Goal: Task Accomplishment & Management: Complete application form

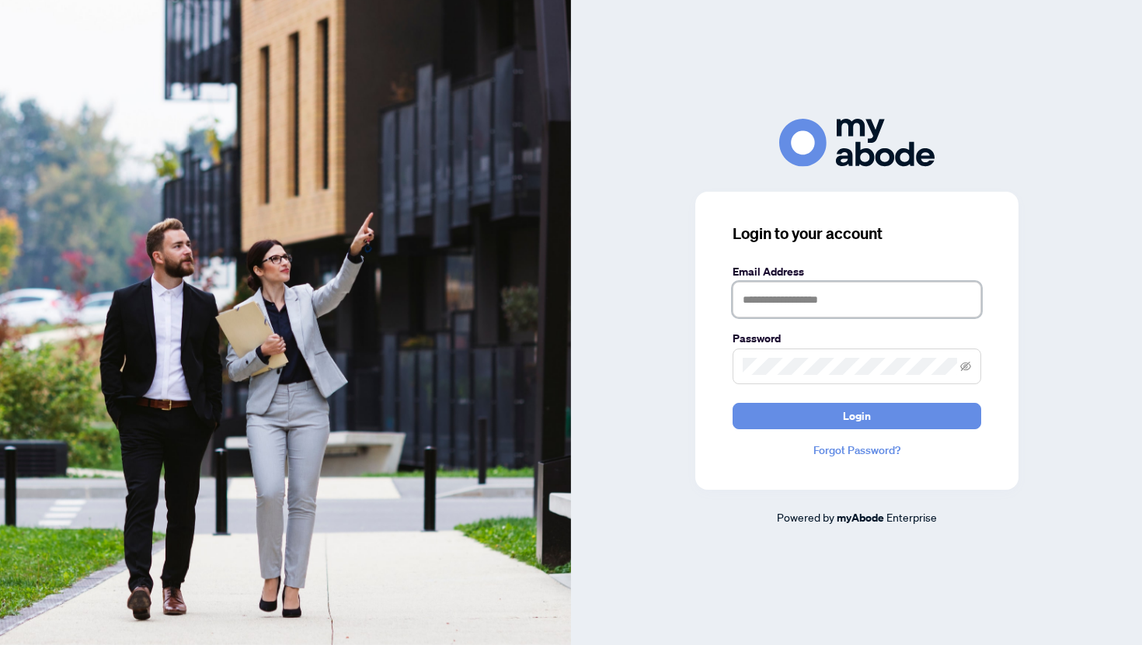
click at [798, 286] on input "text" at bounding box center [856, 300] width 249 height 36
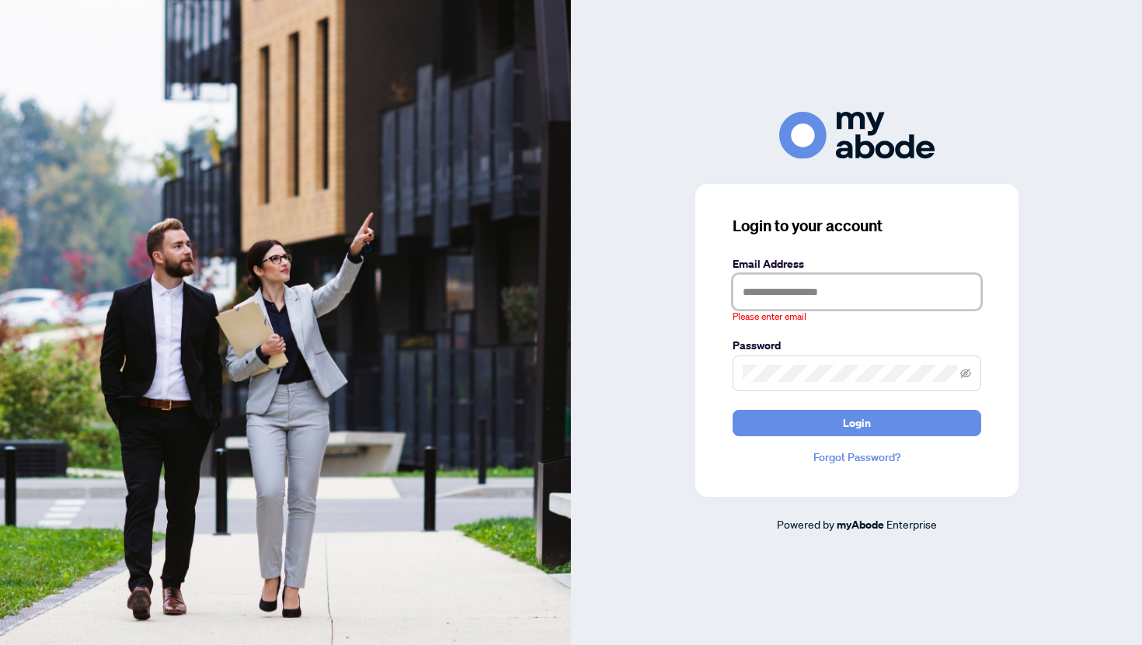
type input "**********"
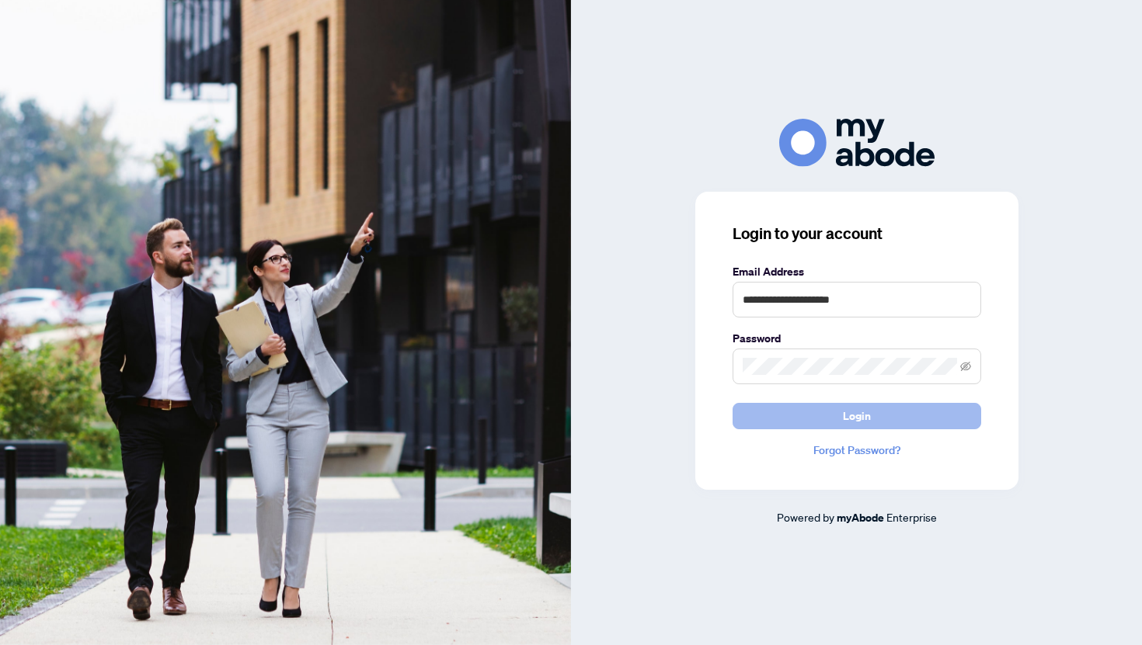
click at [815, 415] on button "Login" at bounding box center [856, 416] width 249 height 26
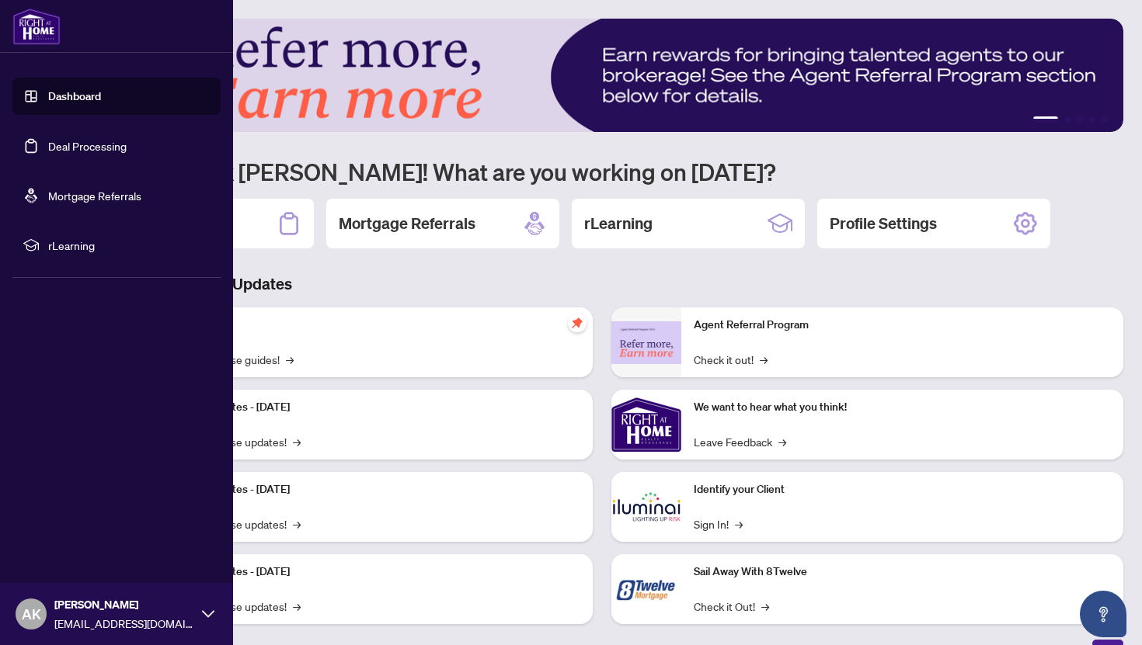
click at [48, 153] on link "Deal Processing" at bounding box center [87, 146] width 78 height 14
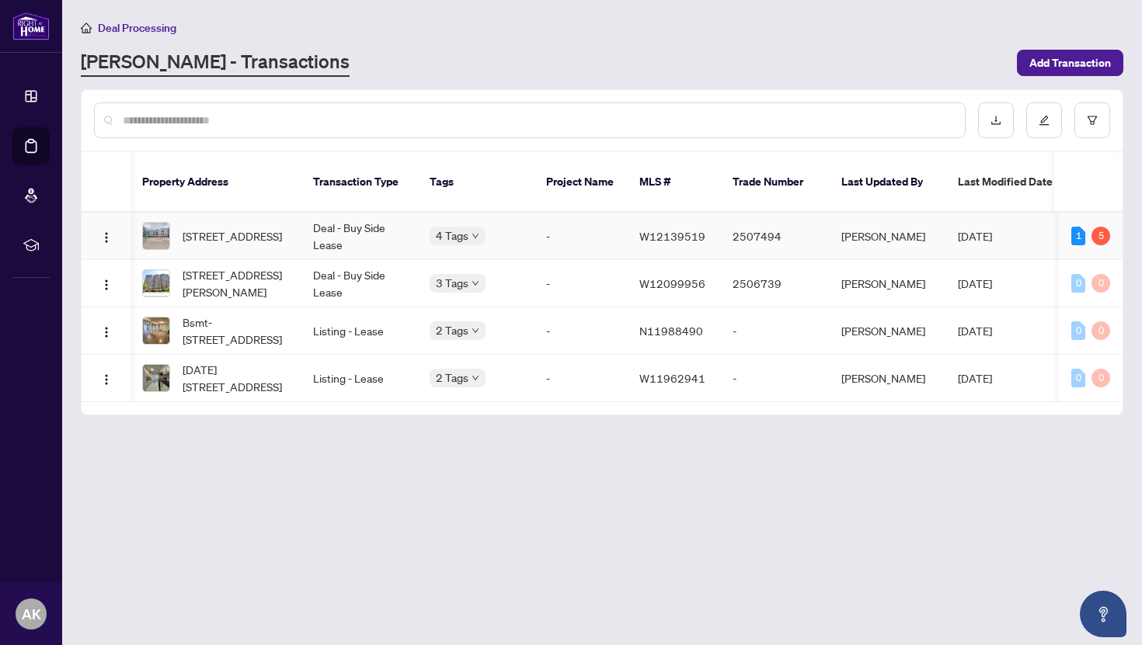
scroll to position [0, 93]
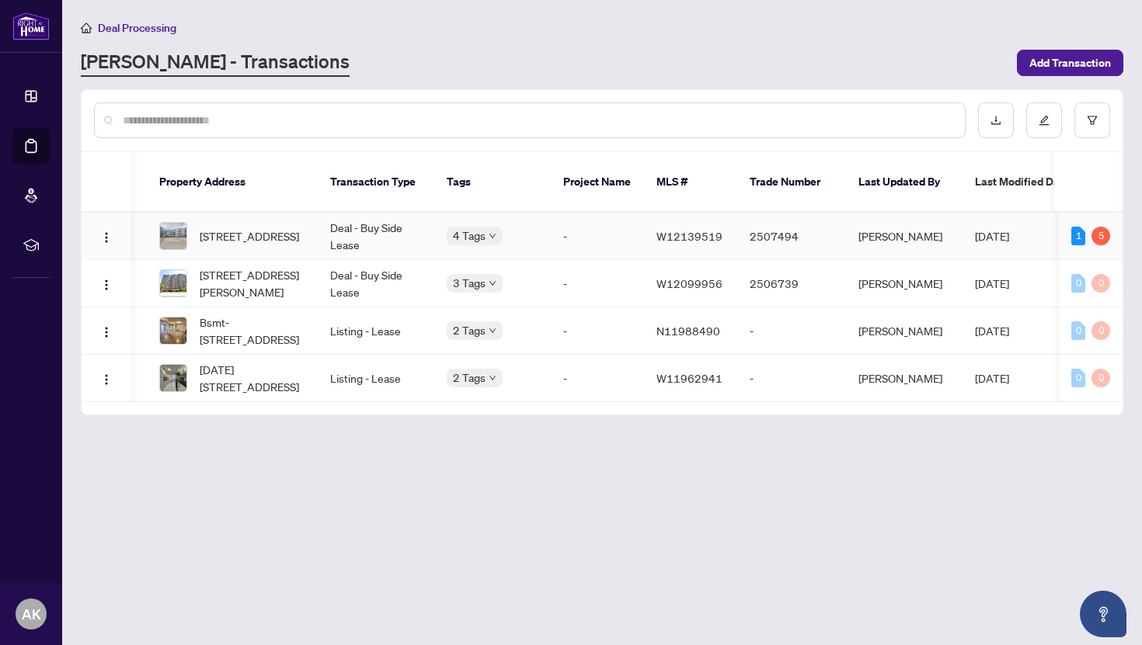
click at [252, 233] on span "[STREET_ADDRESS]" at bounding box center [249, 236] width 99 height 17
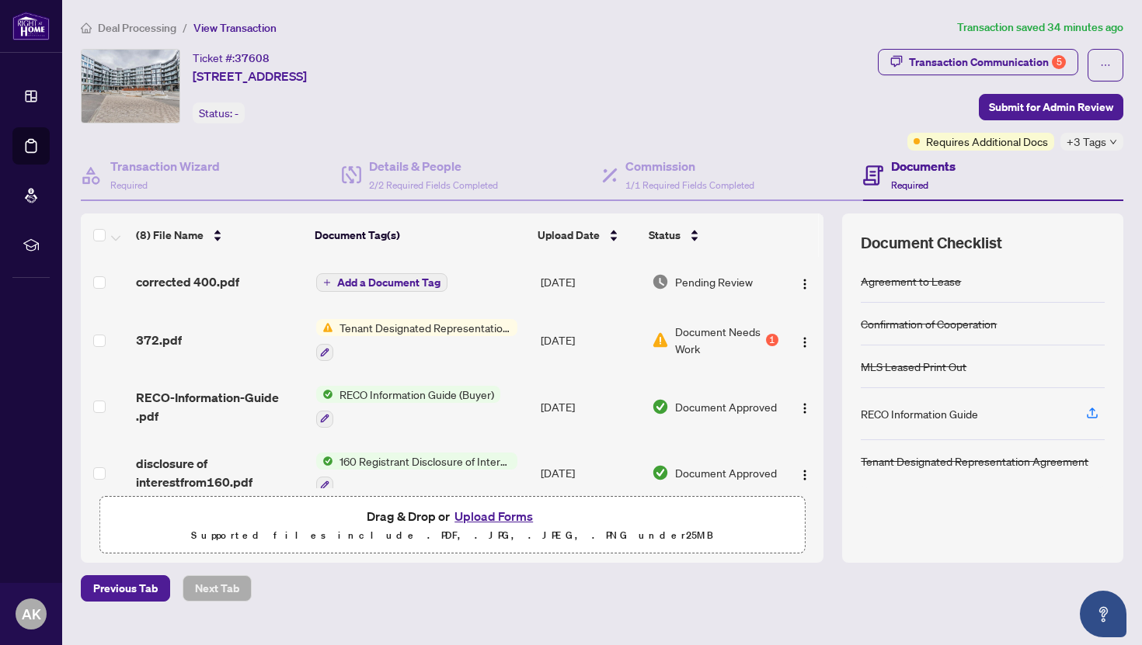
click at [226, 349] on td "372.pdf" at bounding box center [219, 340] width 179 height 67
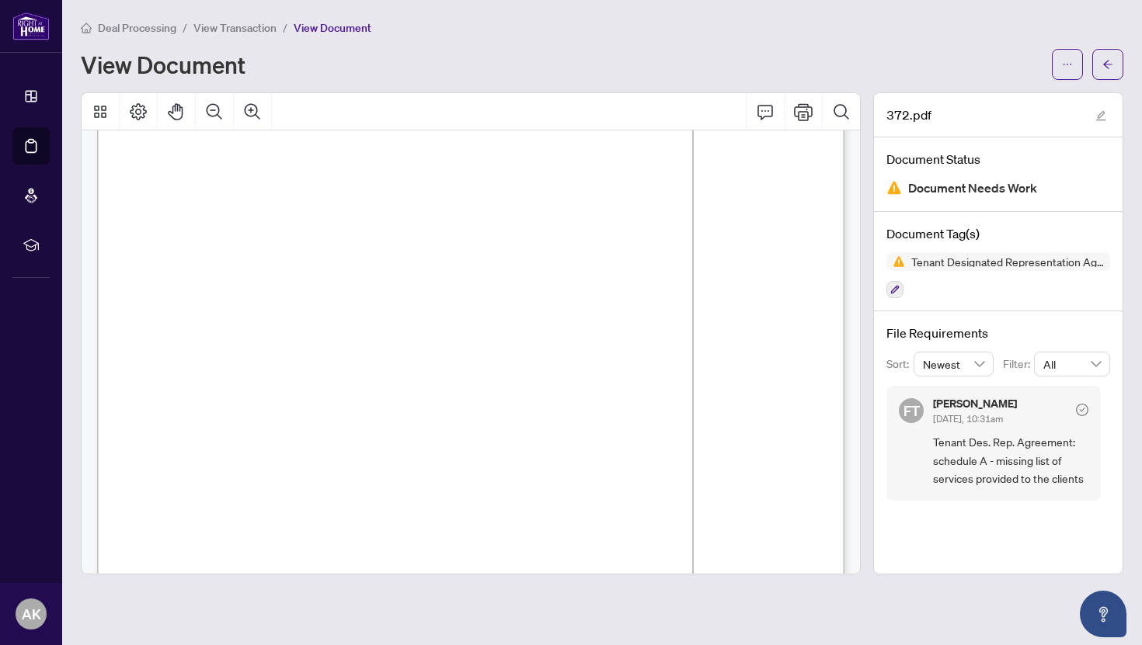
scroll to position [3528, 0]
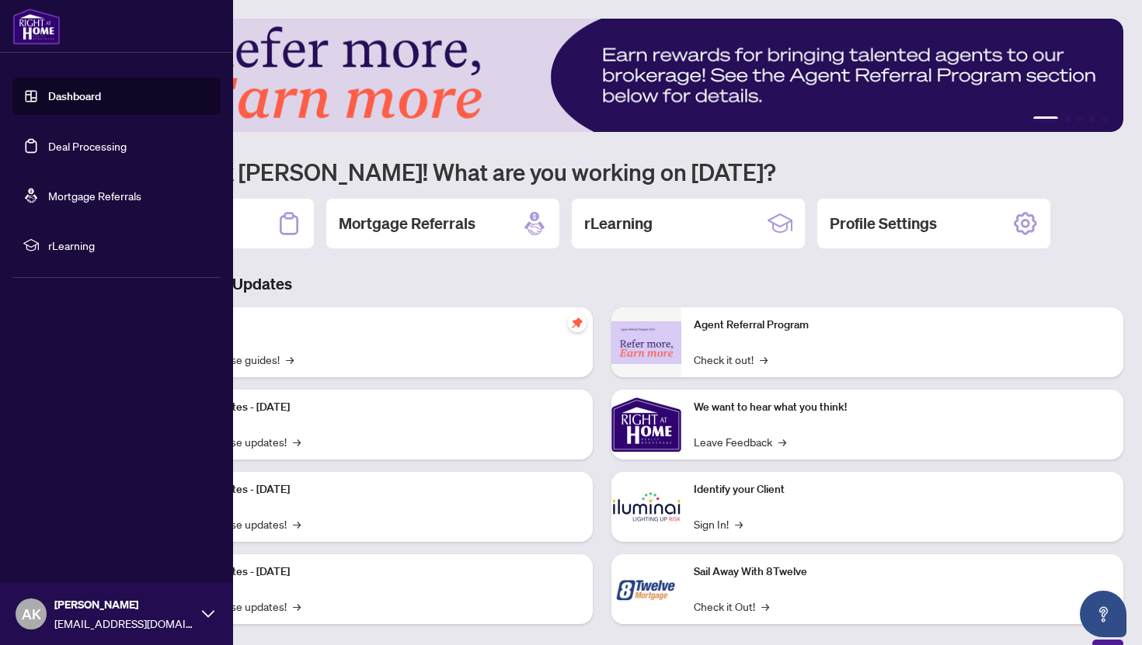
click at [48, 94] on link "Dashboard" at bounding box center [74, 96] width 53 height 14
click at [48, 144] on link "Deal Processing" at bounding box center [87, 146] width 78 height 14
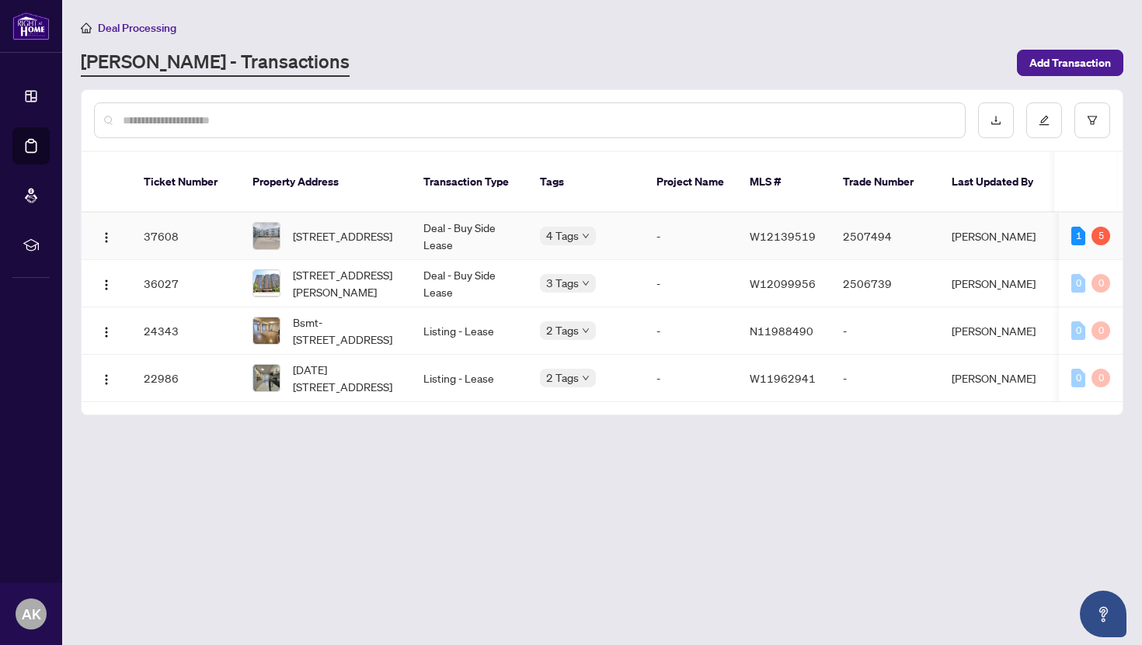
click at [413, 227] on td "Deal - Buy Side Lease" at bounding box center [469, 236] width 116 height 47
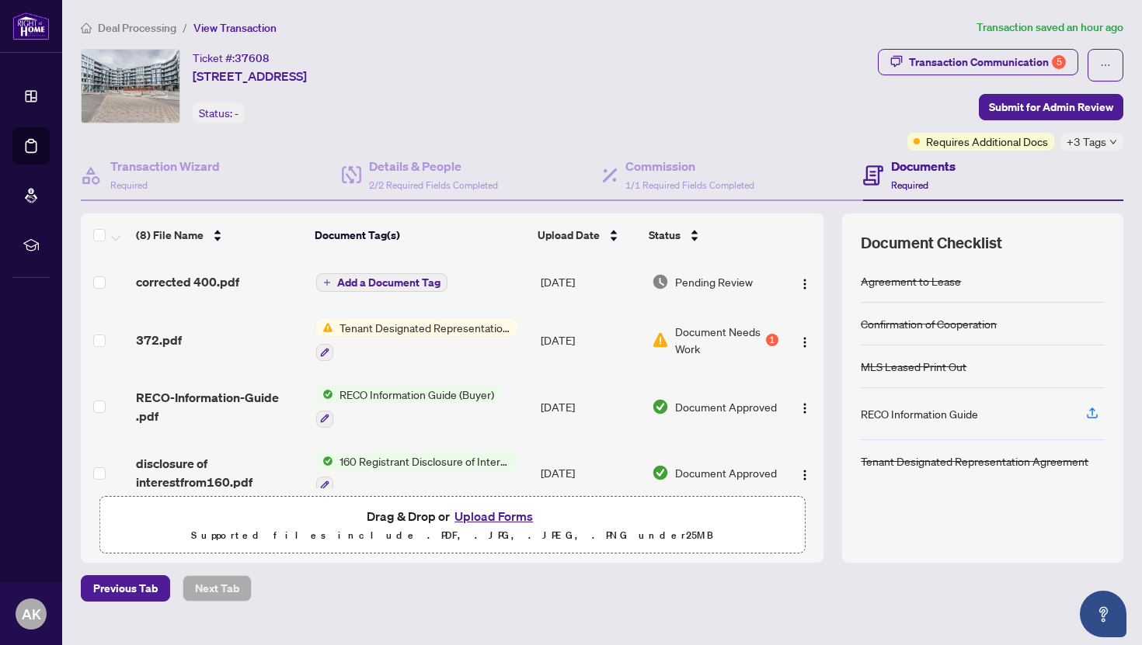
click at [740, 339] on span "Document Needs Work" at bounding box center [719, 340] width 88 height 34
click at [447, 340] on div "Tenant Designated Representation Agreement" at bounding box center [416, 340] width 201 height 42
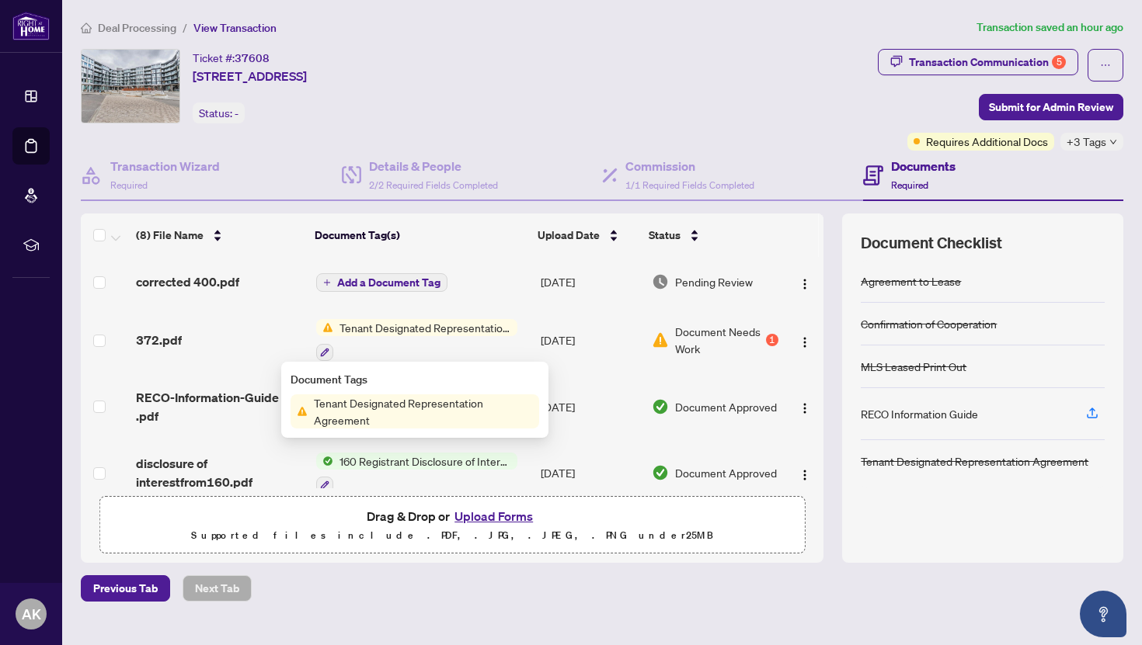
click at [471, 334] on span "Tenant Designated Representation Agreement" at bounding box center [425, 327] width 184 height 17
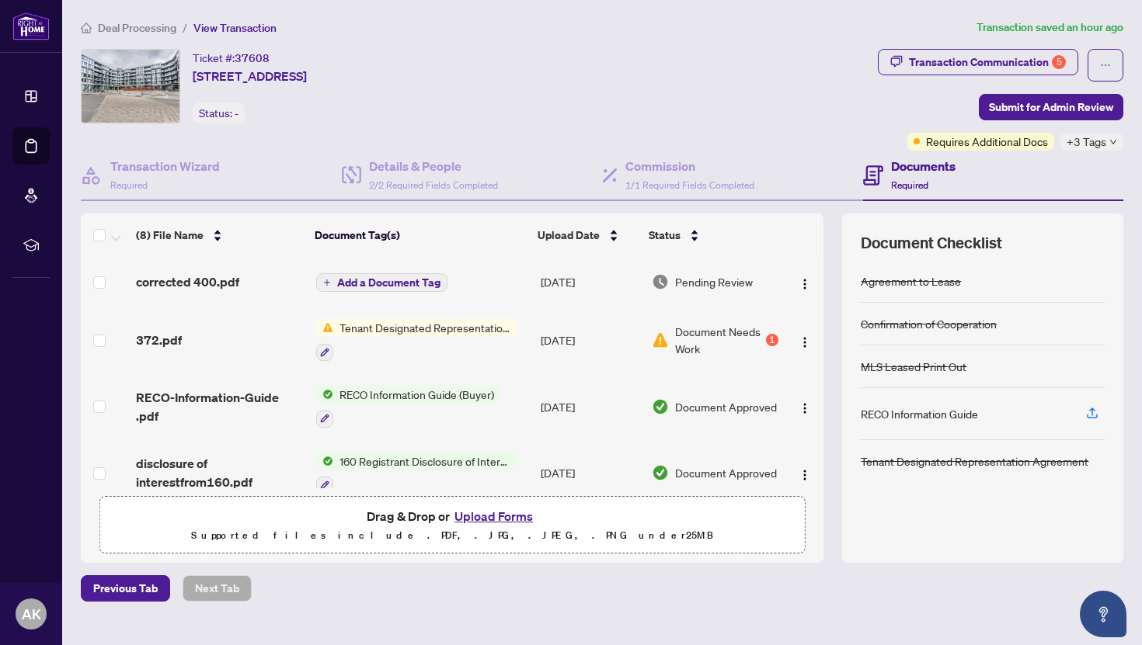
click at [744, 339] on span "Document Needs Work" at bounding box center [719, 340] width 88 height 34
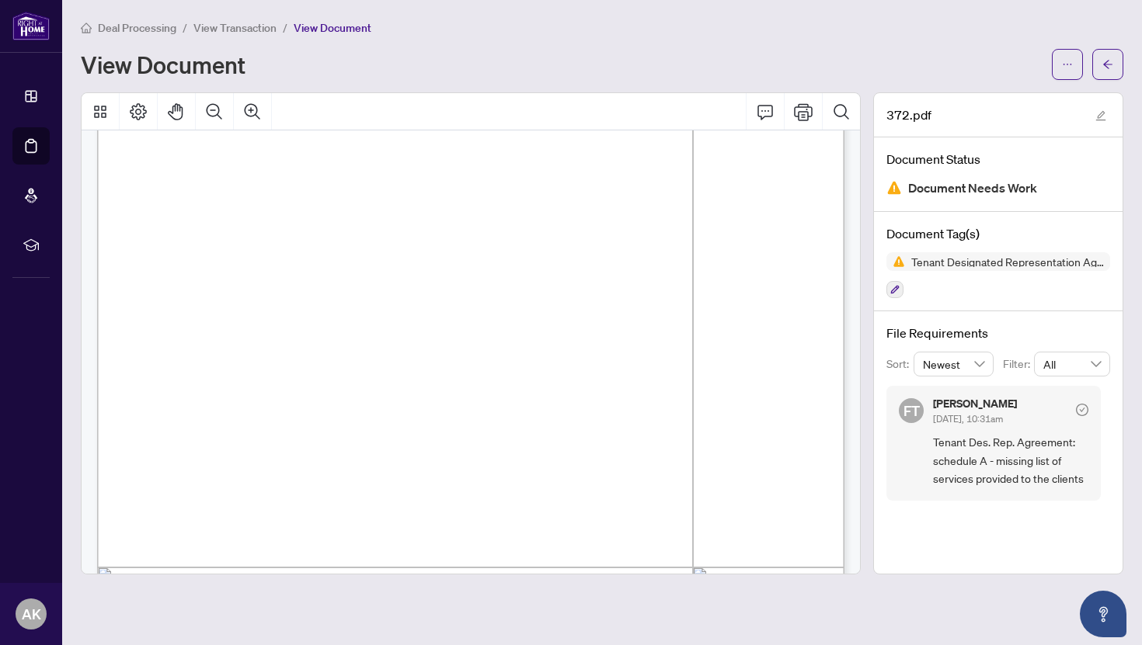
scroll to position [3165, 0]
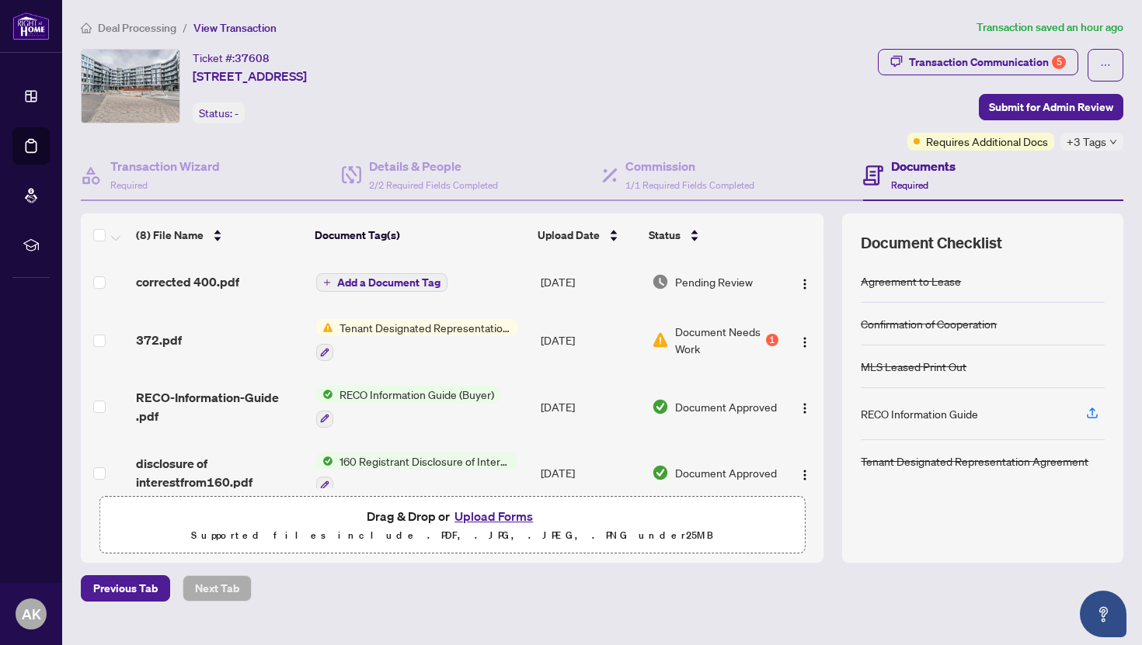
scroll to position [23, 0]
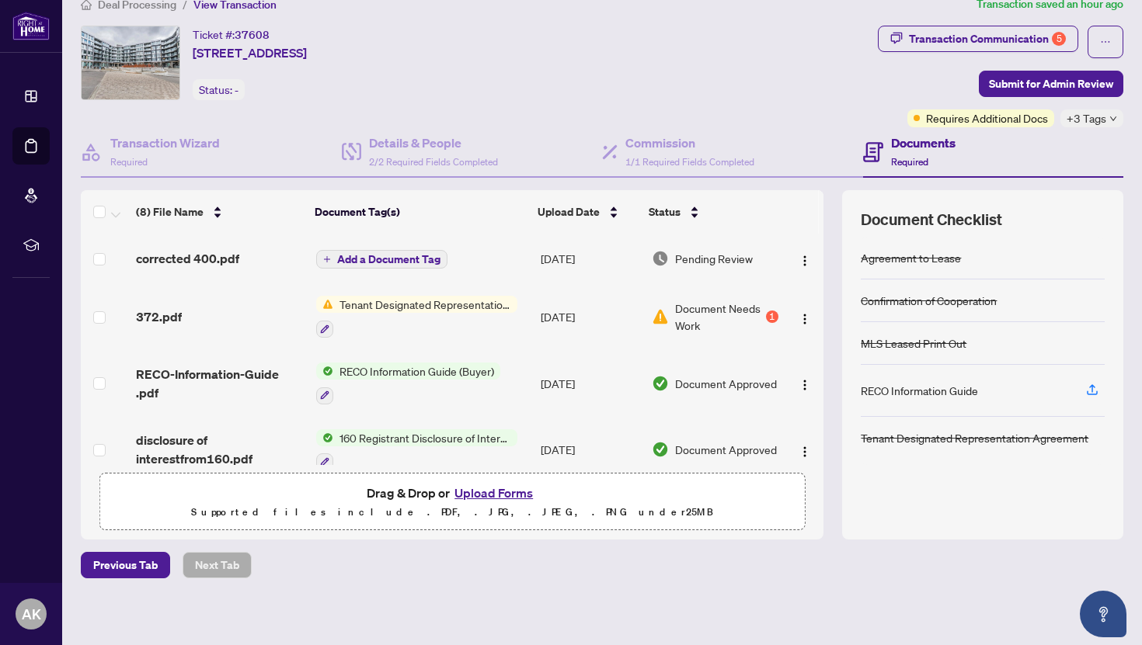
click at [515, 315] on td "Tenant Designated Representation Agreement" at bounding box center [422, 316] width 224 height 67
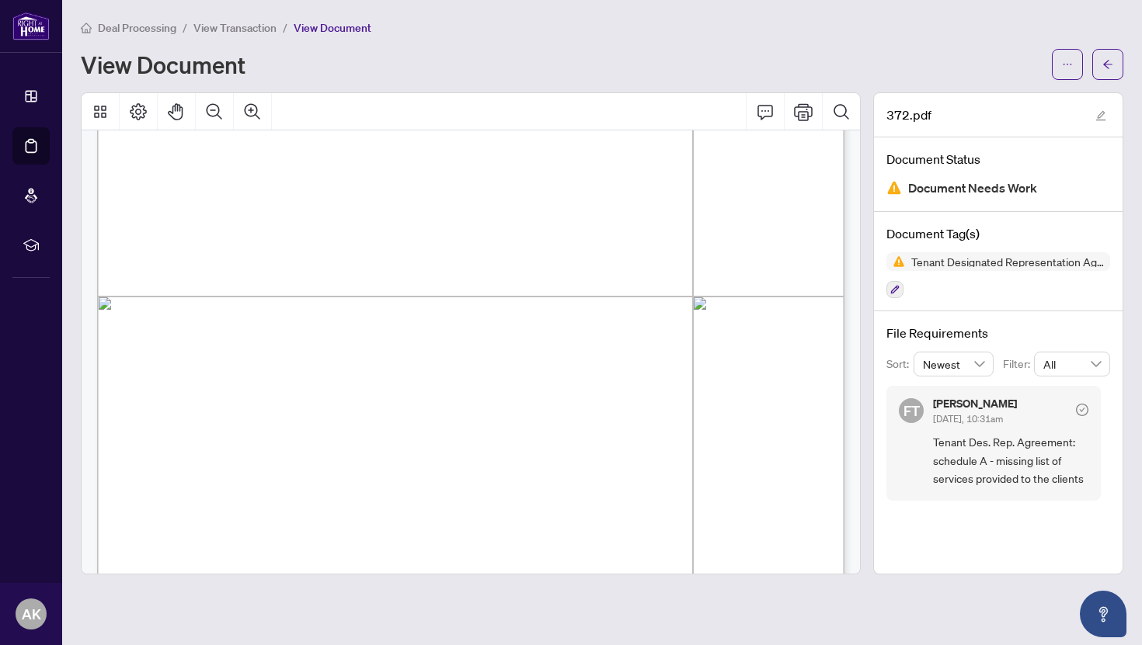
scroll to position [1178, 0]
click at [1104, 70] on span "button" at bounding box center [1107, 64] width 11 height 25
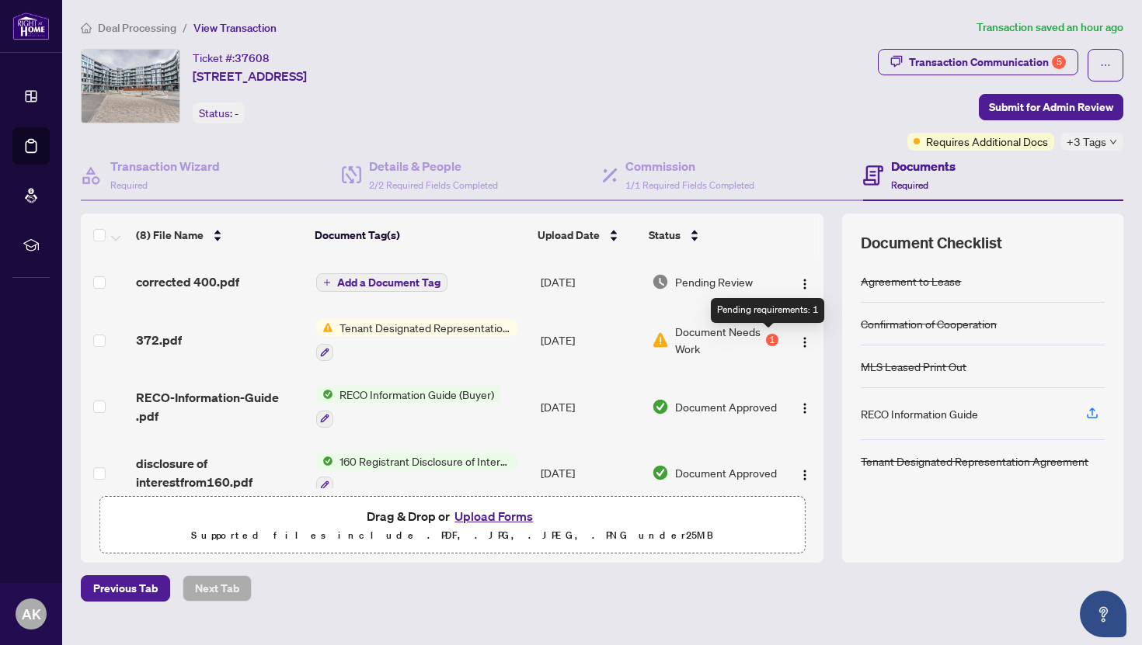
click at [771, 339] on div "1" at bounding box center [772, 340] width 12 height 12
click at [1090, 418] on icon "button" at bounding box center [1092, 413] width 14 height 14
click at [766, 342] on div "1" at bounding box center [772, 340] width 12 height 12
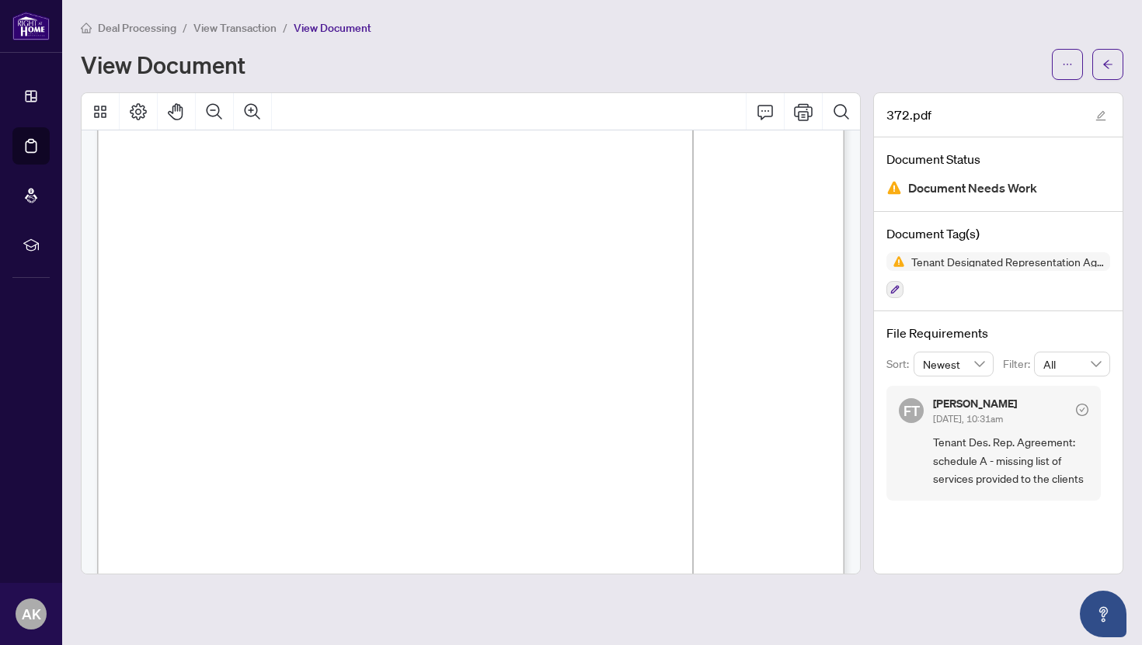
scroll to position [3165, 0]
click at [281, 317] on span "authorized by the client or required by law;" at bounding box center [390, 324] width 228 height 14
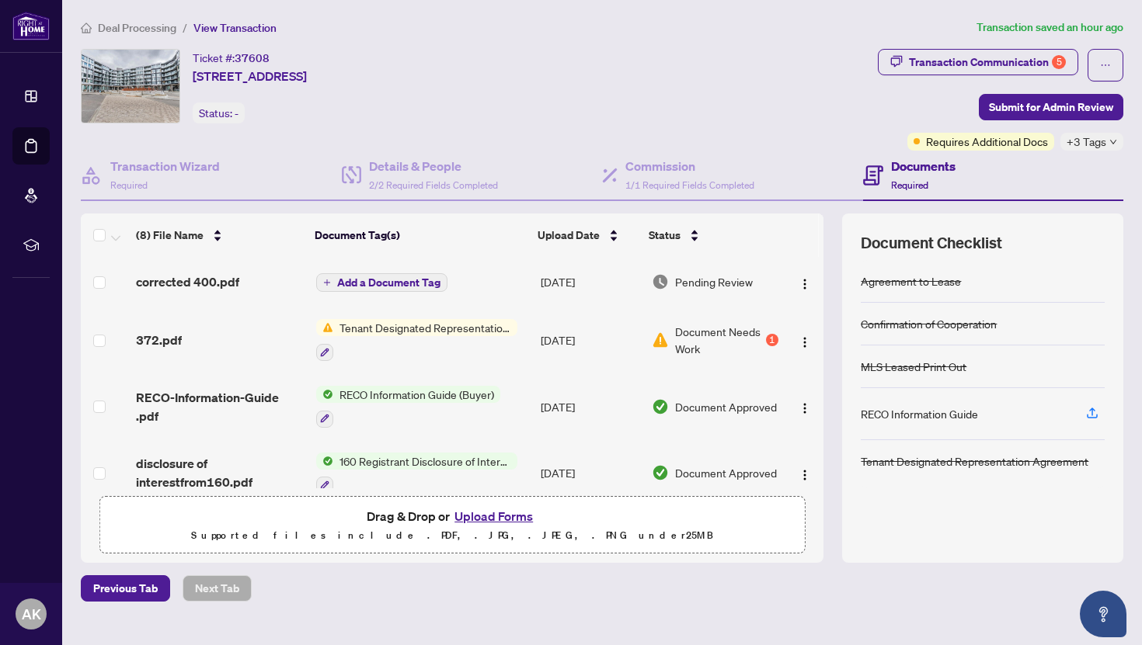
click at [485, 514] on button "Upload Forms" at bounding box center [494, 516] width 88 height 20
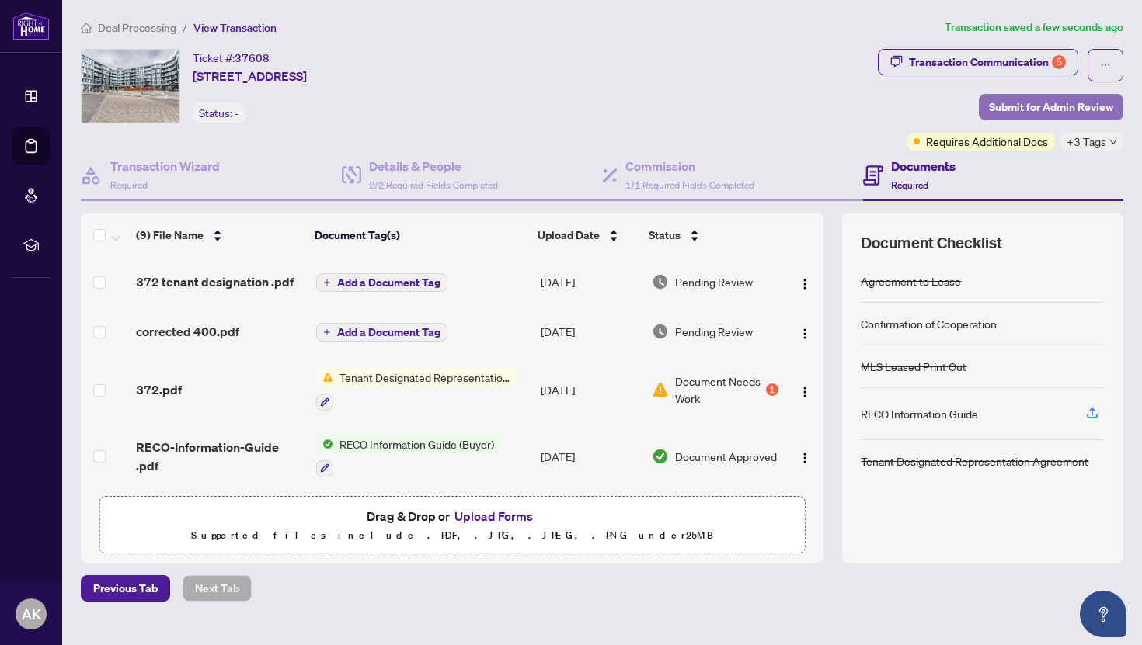
click at [1024, 106] on span "Submit for Admin Review" at bounding box center [1051, 107] width 124 height 25
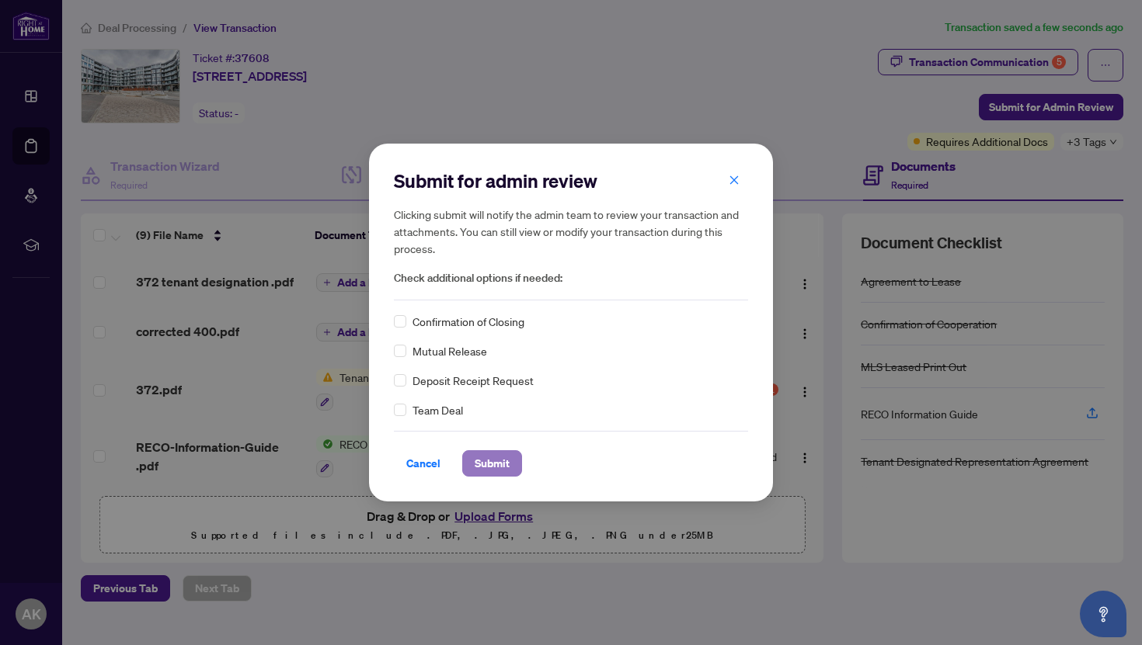
click at [495, 464] on span "Submit" at bounding box center [491, 463] width 35 height 25
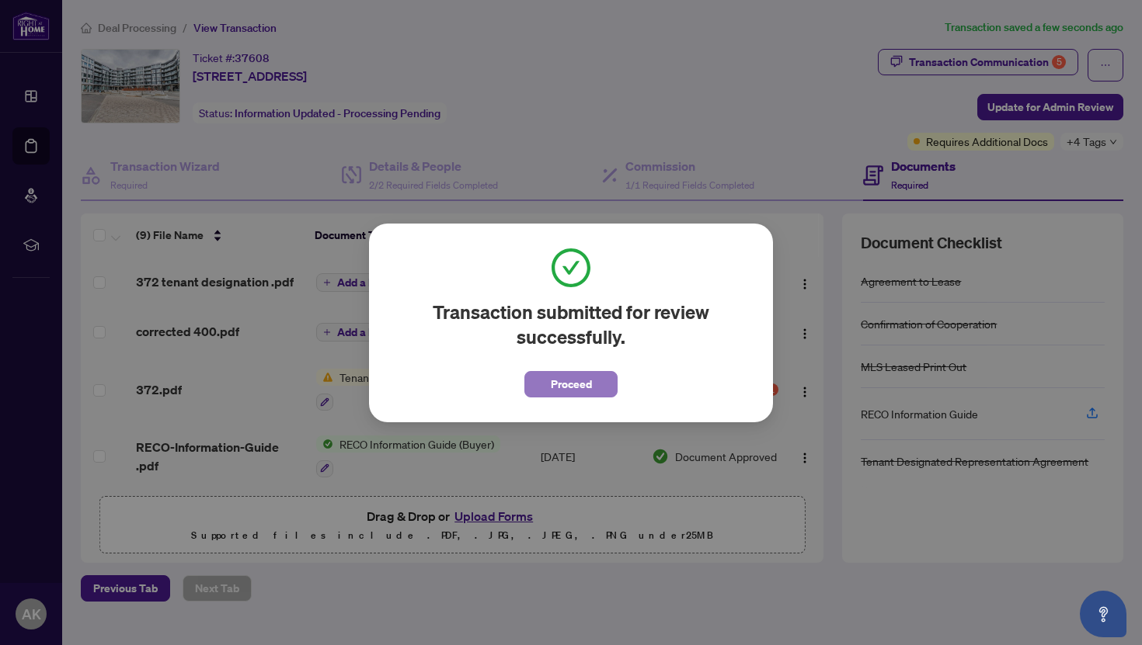
click at [561, 394] on span "Proceed" at bounding box center [571, 384] width 41 height 25
